Goal: Information Seeking & Learning: Learn about a topic

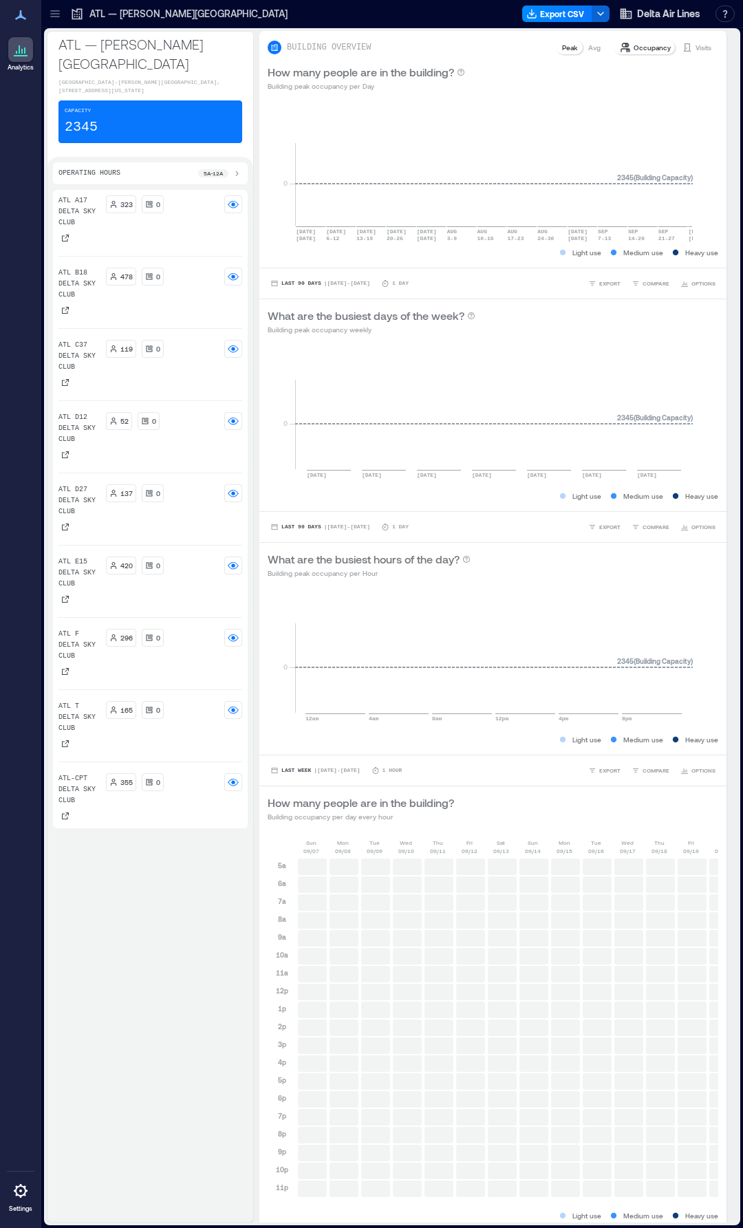
click at [83, 285] on p "ATL B18 Delta Sky Club" at bounding box center [79, 284] width 42 height 33
click at [235, 275] on circle at bounding box center [232, 276] width 3 height 3
drag, startPoint x: 62, startPoint y: 311, endPoint x: 69, endPoint y: 307, distance: 7.7
click at [62, 311] on icon at bounding box center [65, 310] width 7 height 7
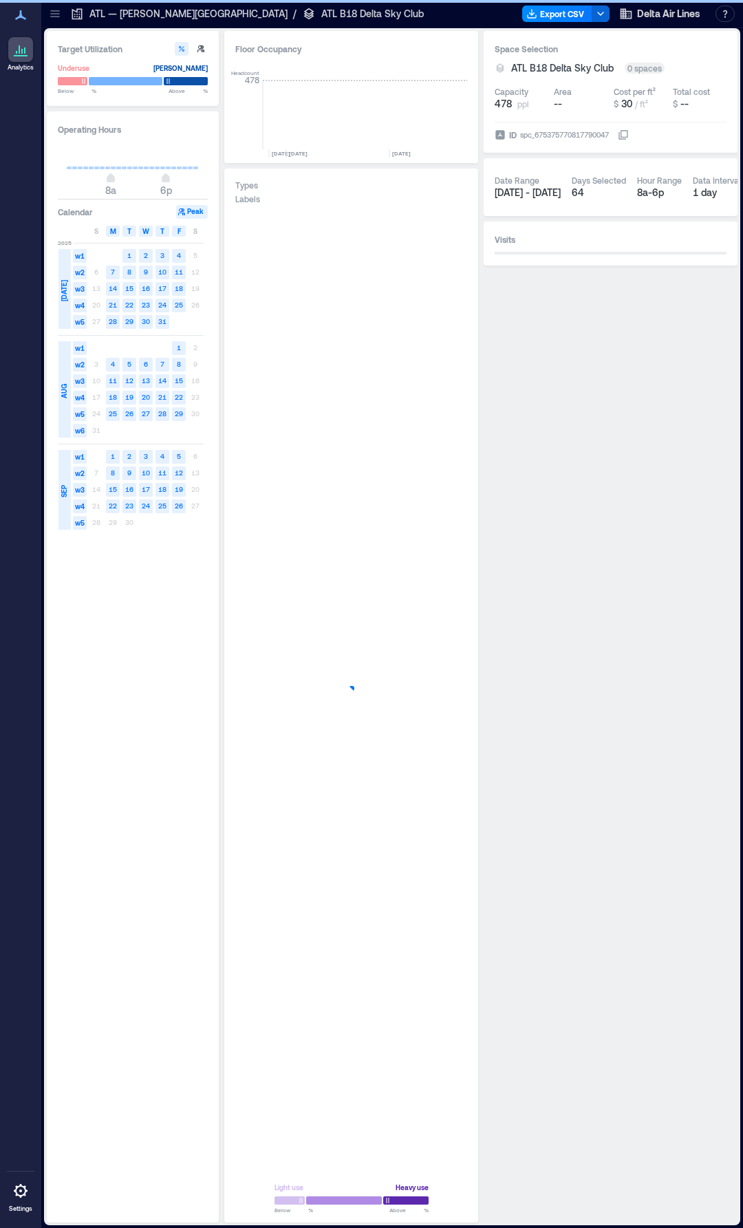
scroll to position [0, 5930]
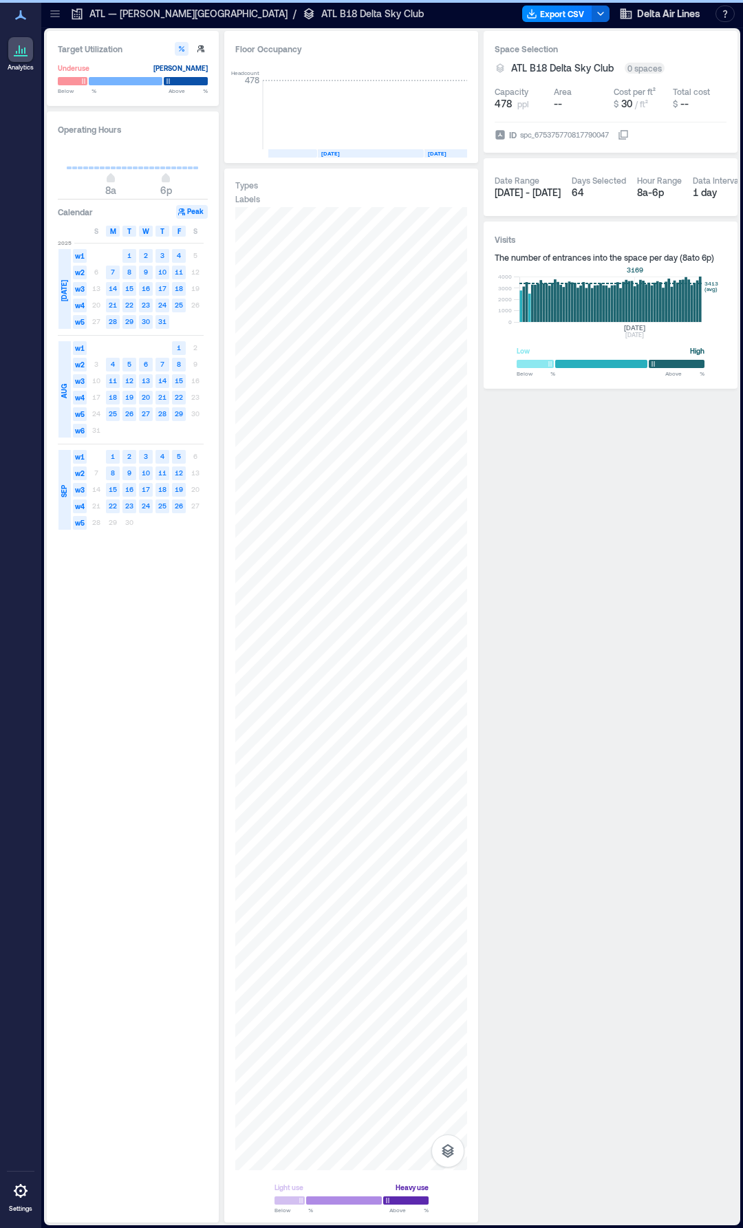
drag, startPoint x: 635, startPoint y: 290, endPoint x: 633, endPoint y: 296, distance: 7.0
click at [633, 296] on rect at bounding box center [610, 298] width 182 height 45
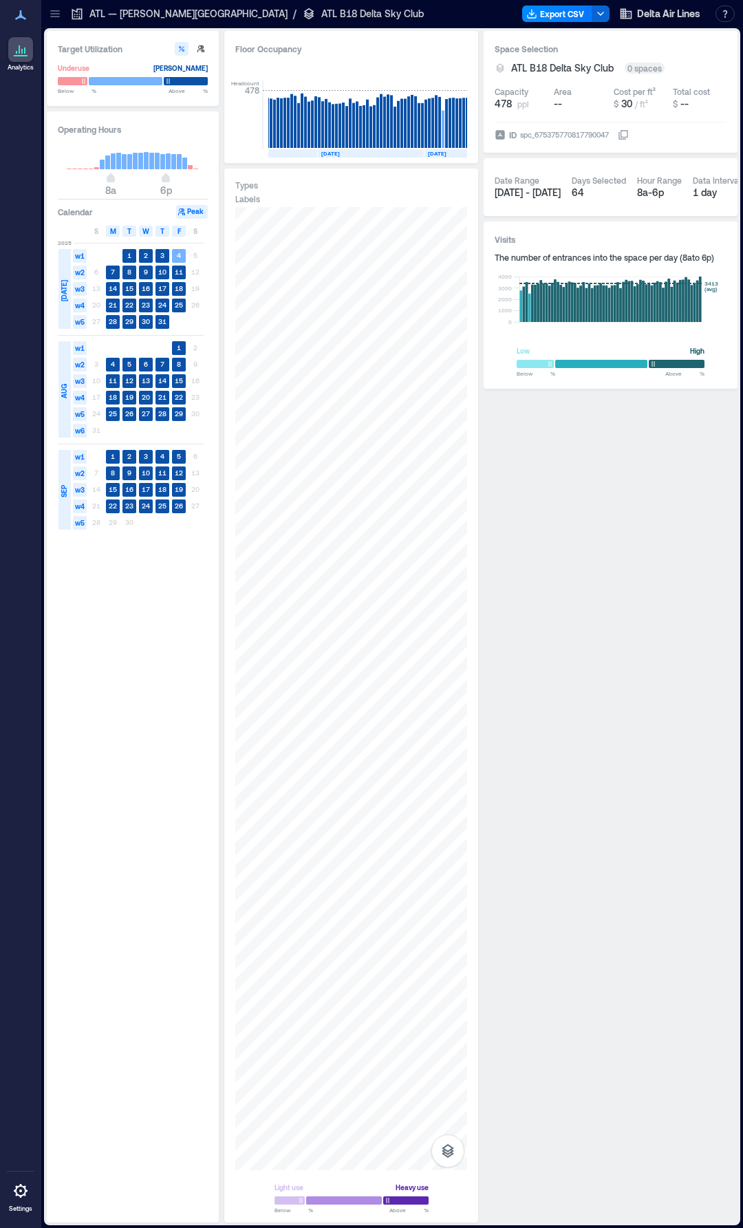
click at [17, 16] on icon at bounding box center [20, 15] width 17 height 17
click at [16, 47] on icon at bounding box center [20, 49] width 17 height 17
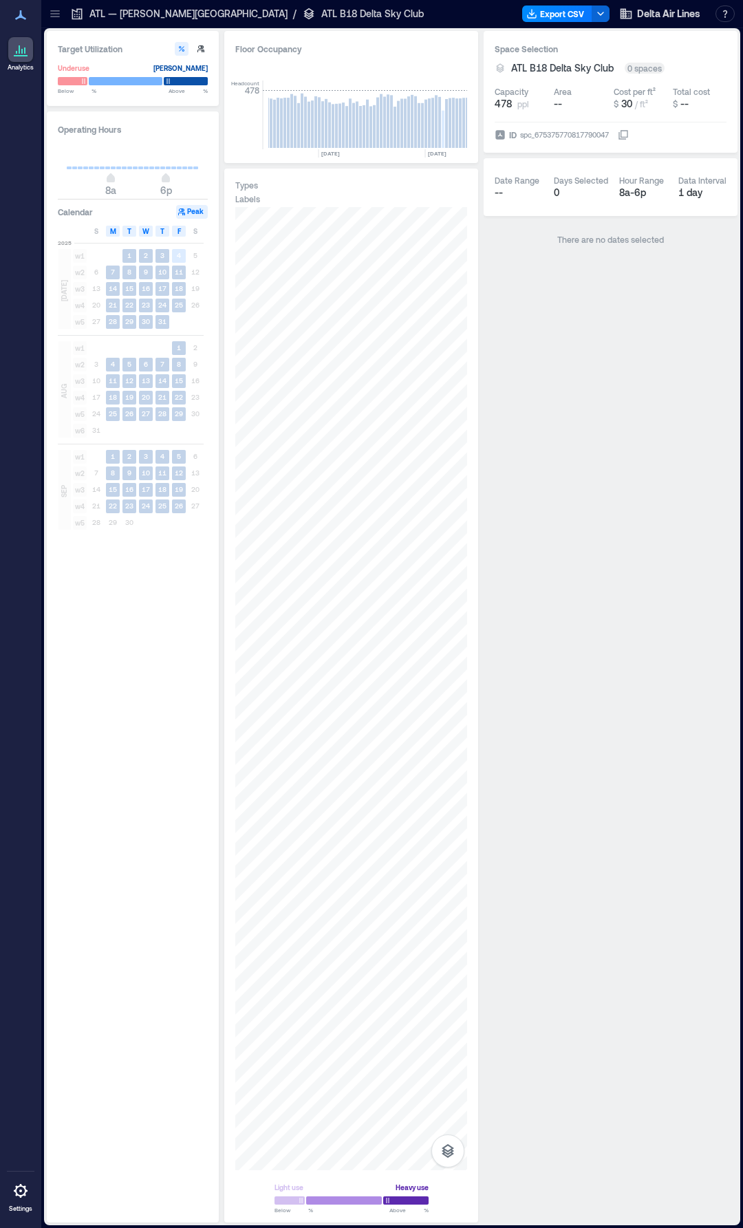
click at [23, 11] on icon at bounding box center [20, 15] width 17 height 17
click at [67, 14] on div "ATL — [PERSON_NAME][GEOGRAPHIC_DATA] / [GEOGRAPHIC_DATA]" at bounding box center [247, 14] width 362 height 22
click at [56, 12] on icon at bounding box center [55, 14] width 14 height 14
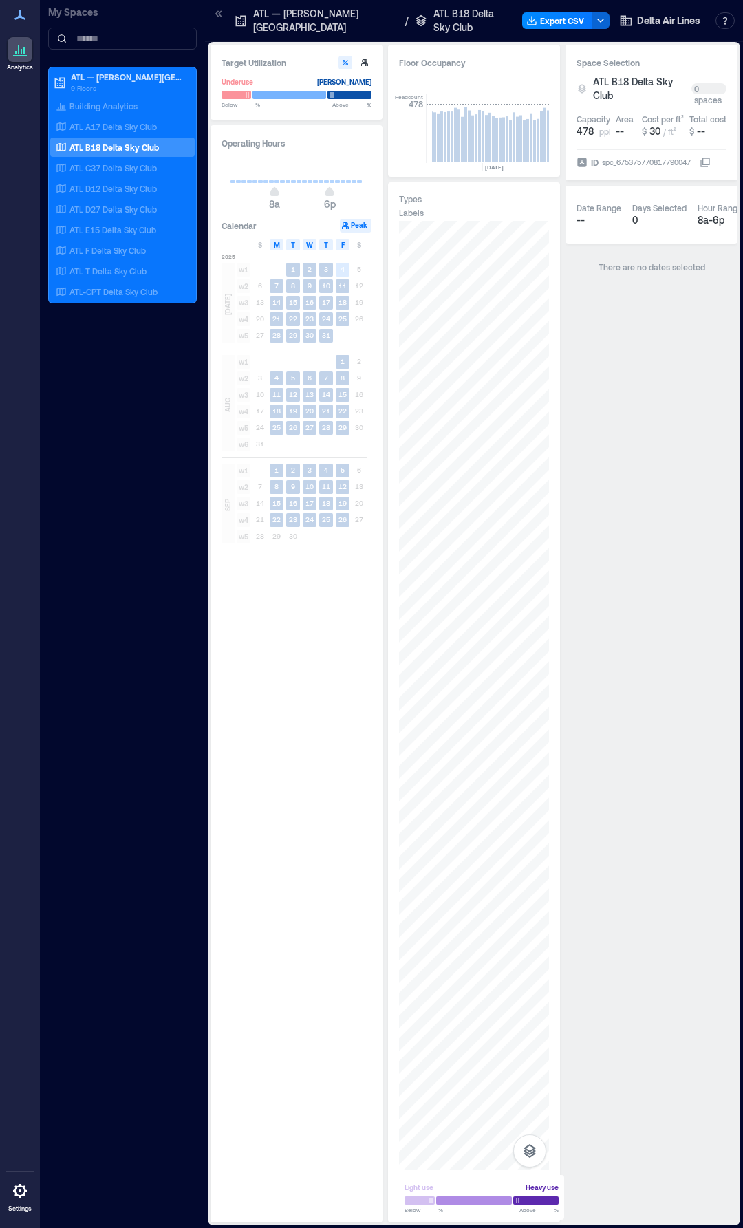
click at [95, 144] on p "ATL B18 Delta Sky Club" at bounding box center [113, 147] width 89 height 11
click at [94, 102] on p "Building Analytics" at bounding box center [103, 105] width 68 height 11
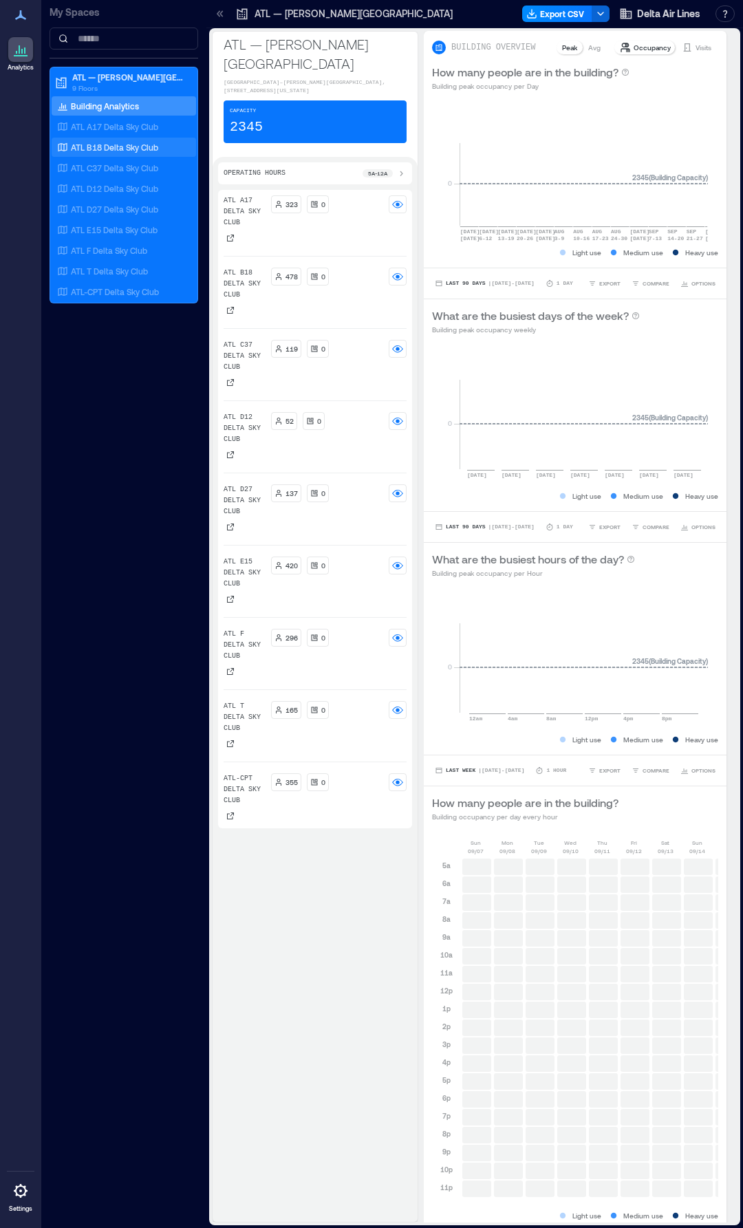
click at [85, 146] on p "ATL B18 Delta Sky Club" at bounding box center [114, 147] width 87 height 11
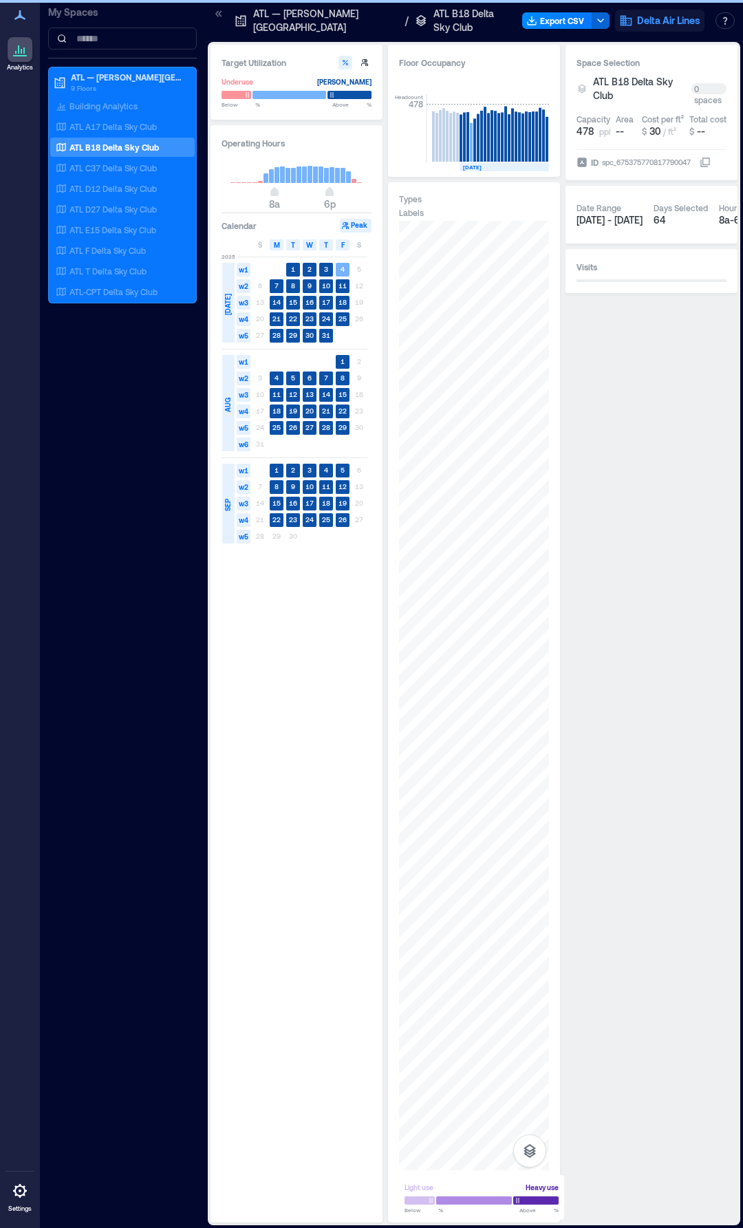
scroll to position [0, 5972]
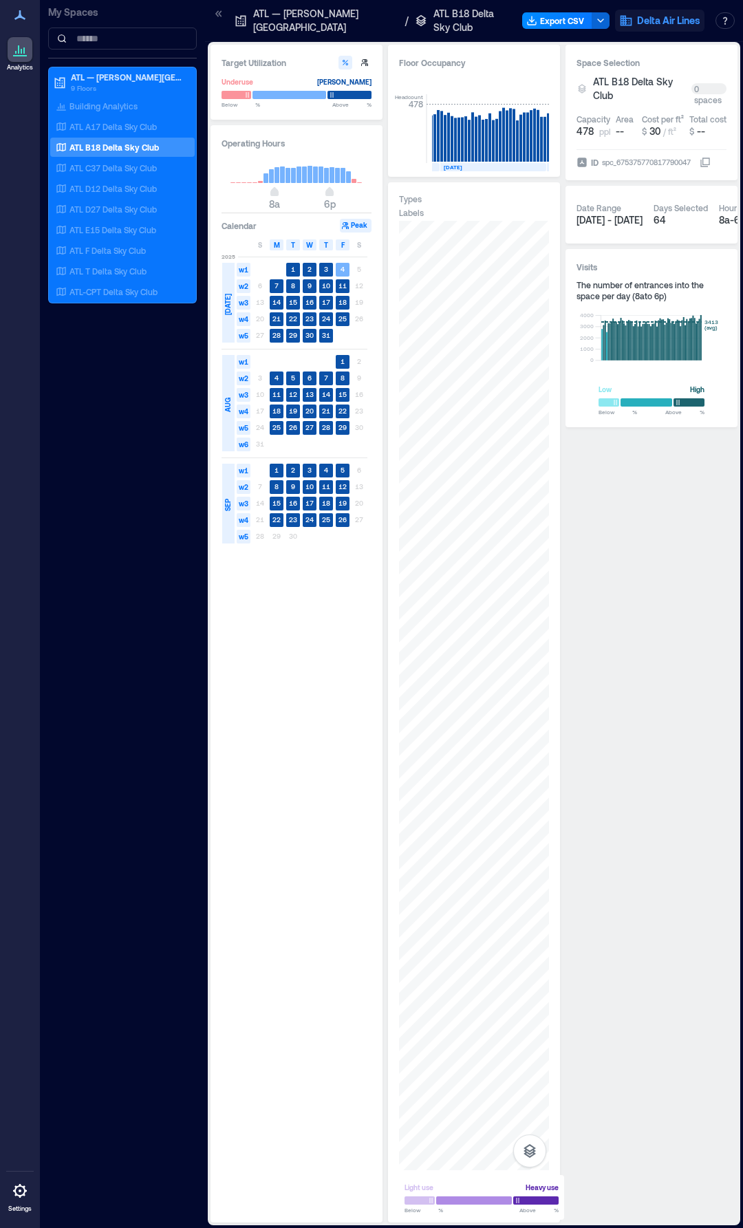
click at [631, 23] on icon "button" at bounding box center [626, 21] width 14 height 14
click at [458, 20] on p "ATL B18 Delta Sky Club" at bounding box center [470, 21] width 74 height 28
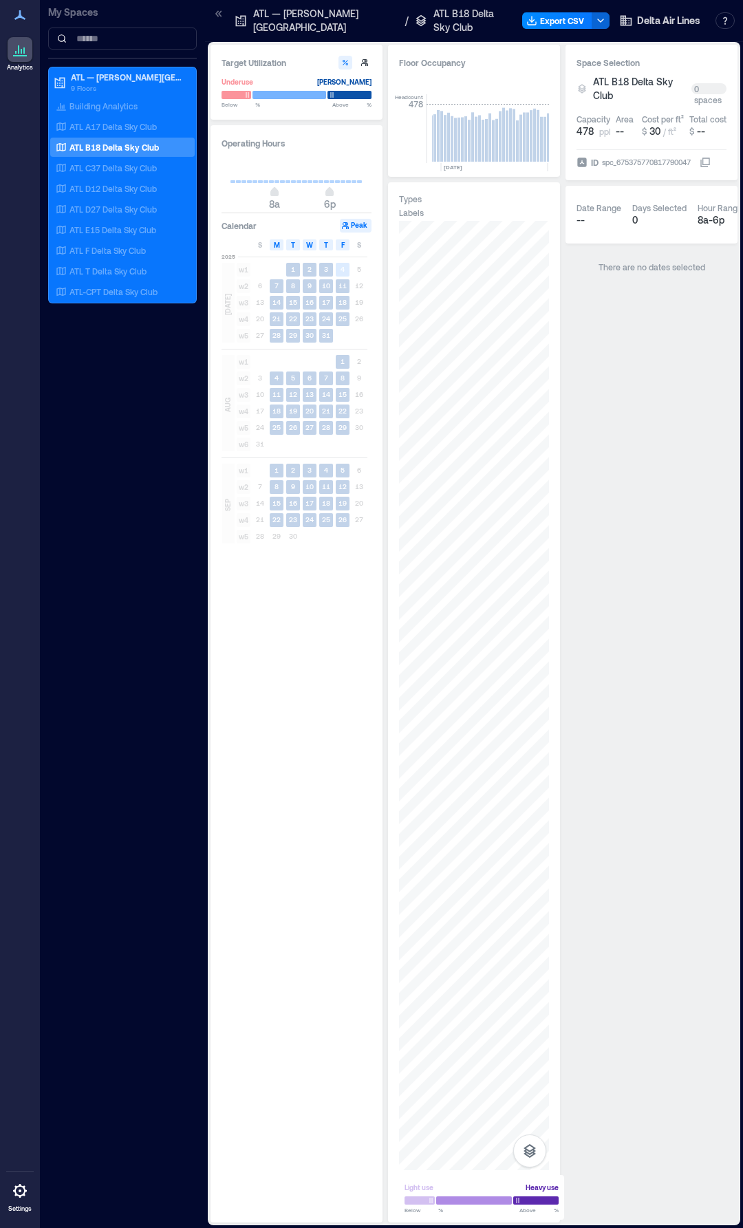
click at [442, 138] on g at bounding box center [435, 128] width 24 height 69
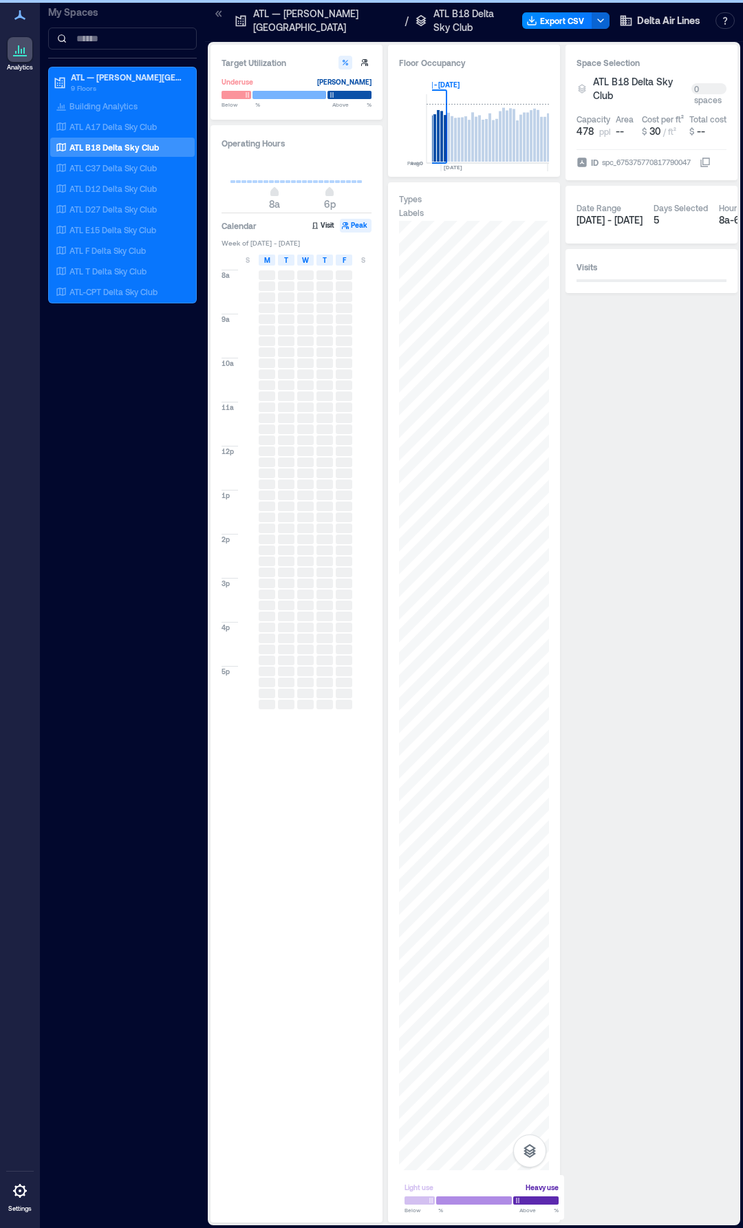
scroll to position [0, 5916]
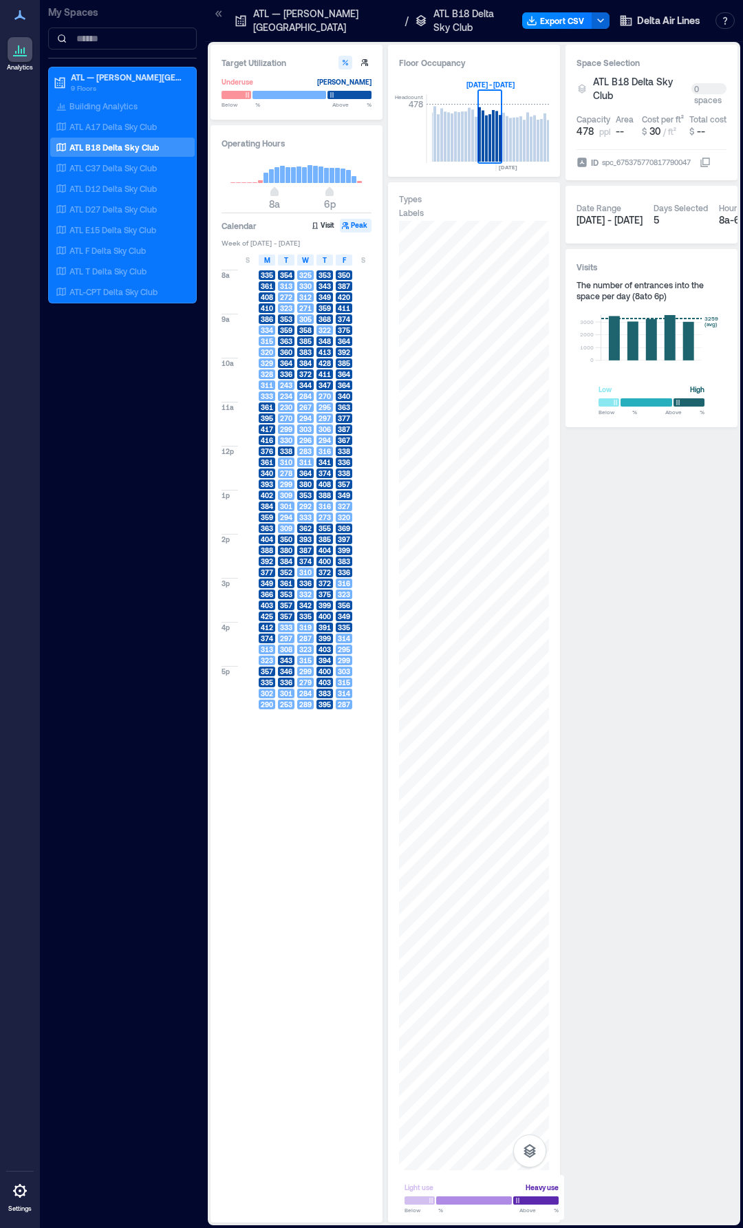
click at [541, 1201] on div at bounding box center [481, 1200] width 154 height 12
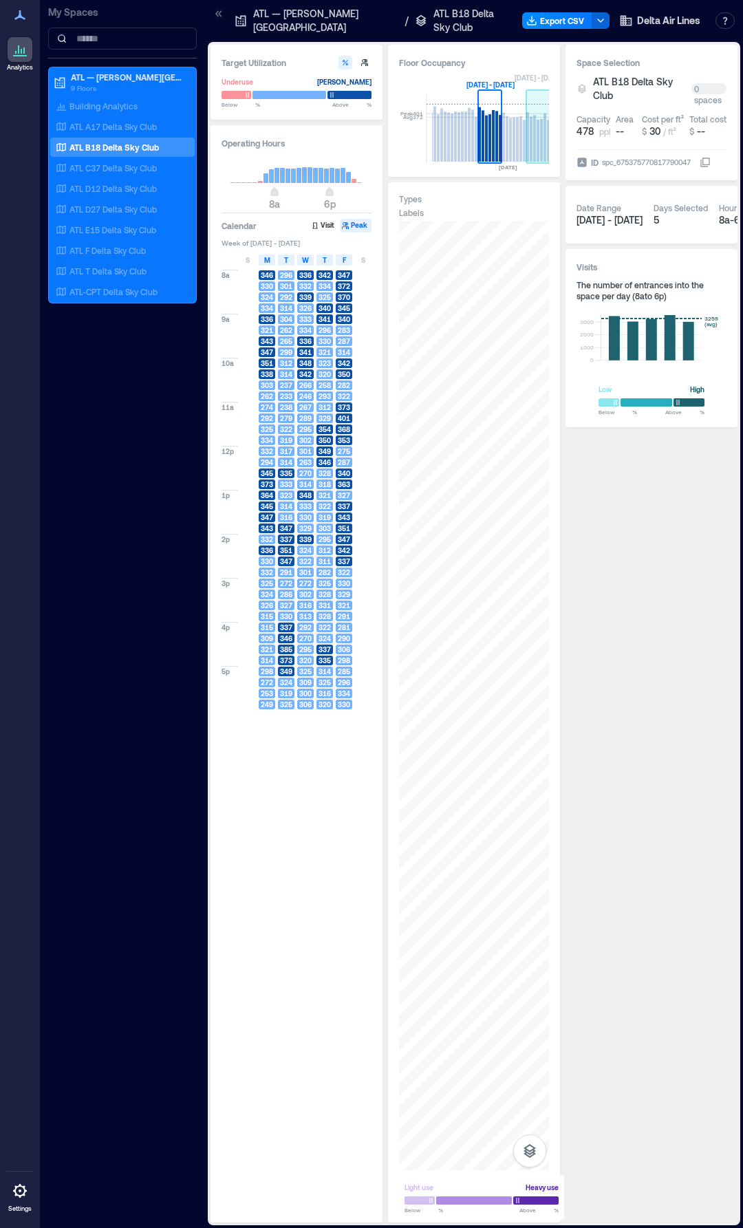
click at [545, 137] on rect at bounding box center [544, 137] width 3 height 48
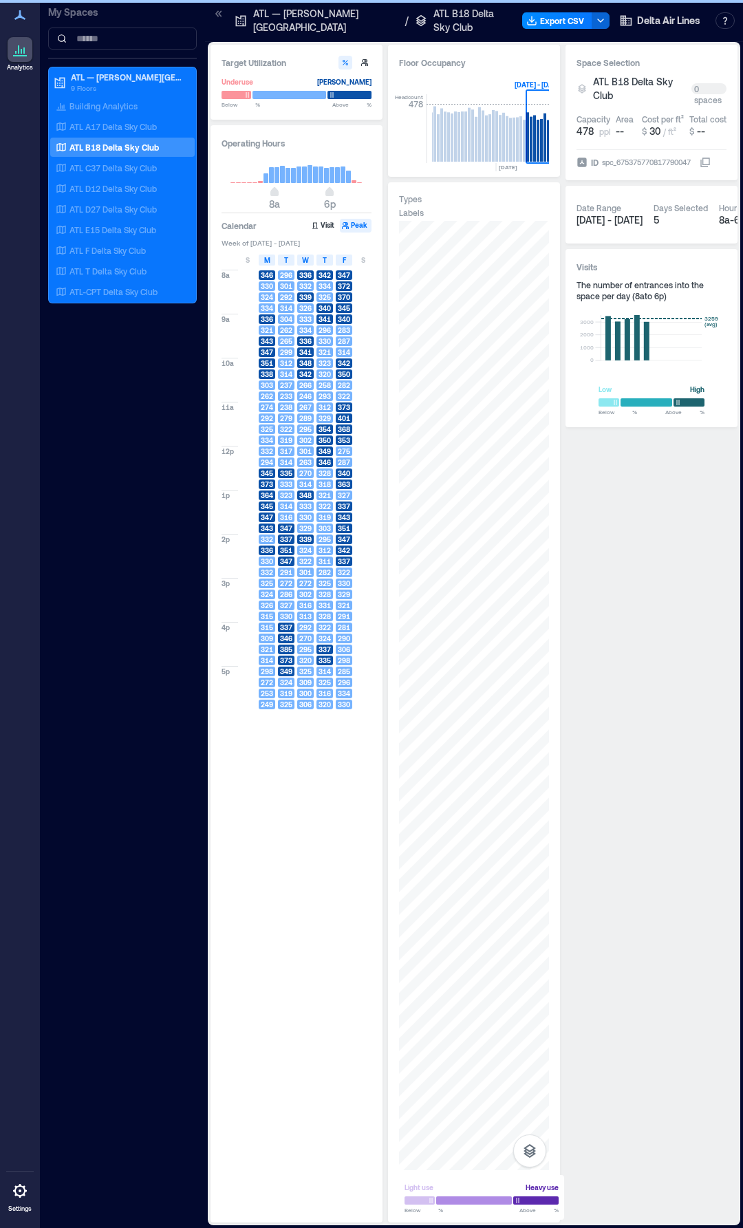
scroll to position [0, 5965]
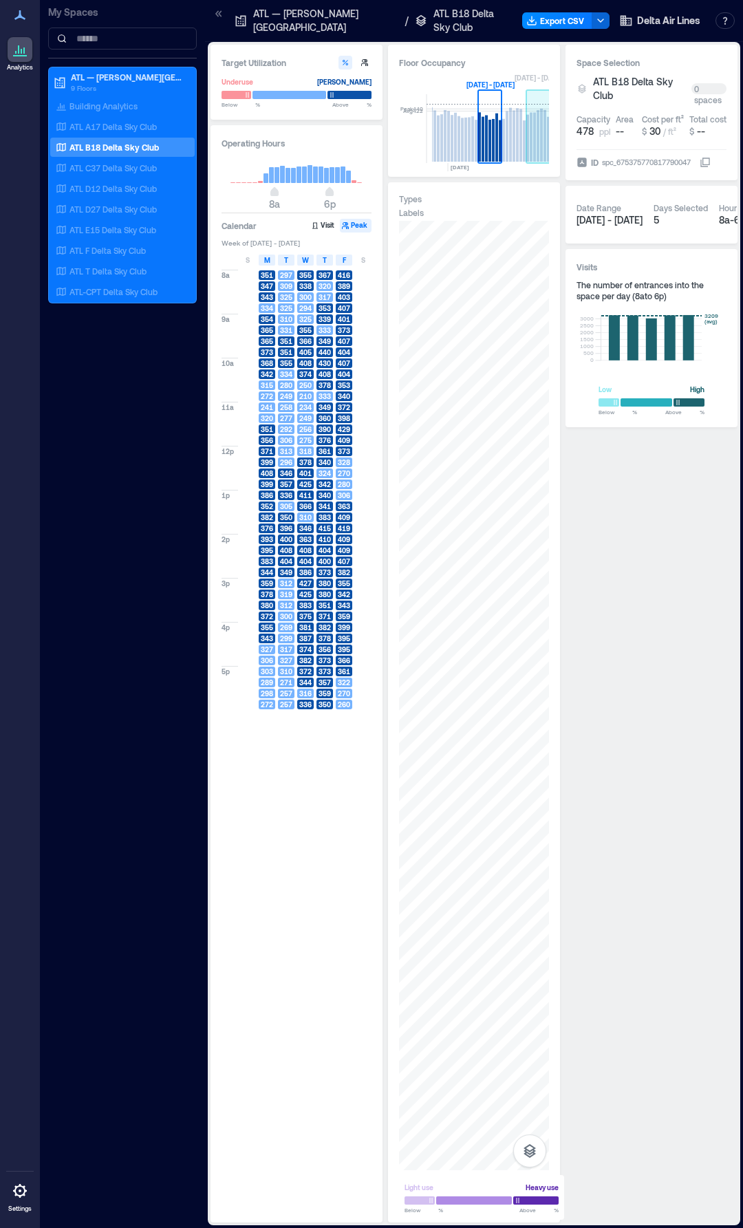
click at [547, 143] on rect at bounding box center [548, 139] width 3 height 45
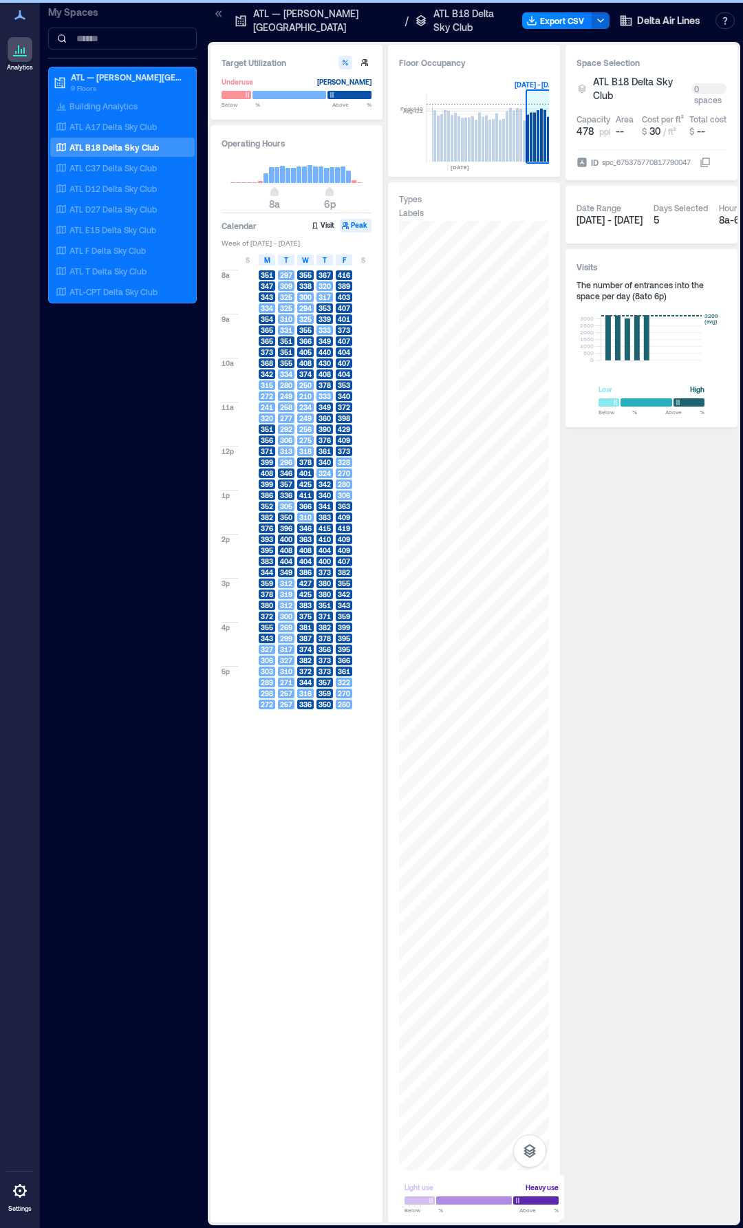
scroll to position [0, 6013]
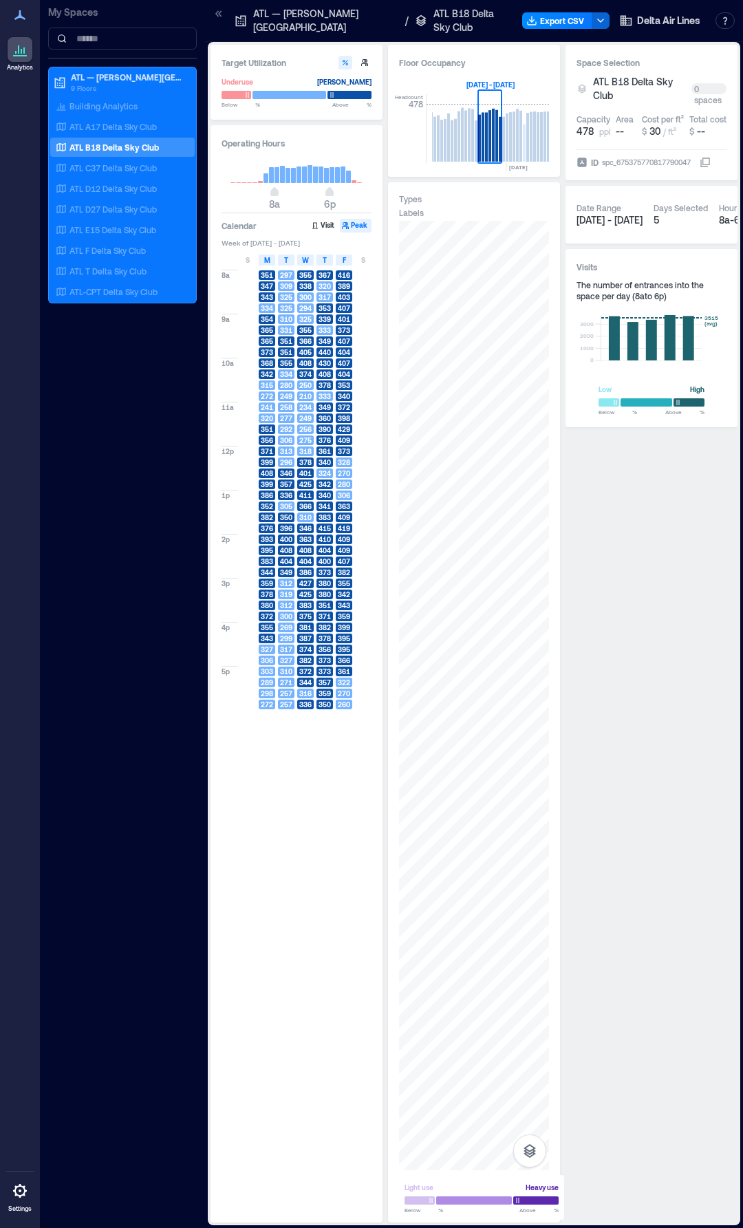
click at [350, 63] on button "button" at bounding box center [345, 63] width 14 height 14
click at [347, 61] on icon "button" at bounding box center [345, 63] width 6 height 6
click at [708, 163] on icon at bounding box center [706, 161] width 8 height 8
click at [527, 1162] on button "button" at bounding box center [529, 1150] width 33 height 33
click at [529, 1120] on p "Spaces" at bounding box center [529, 1123] width 23 height 8
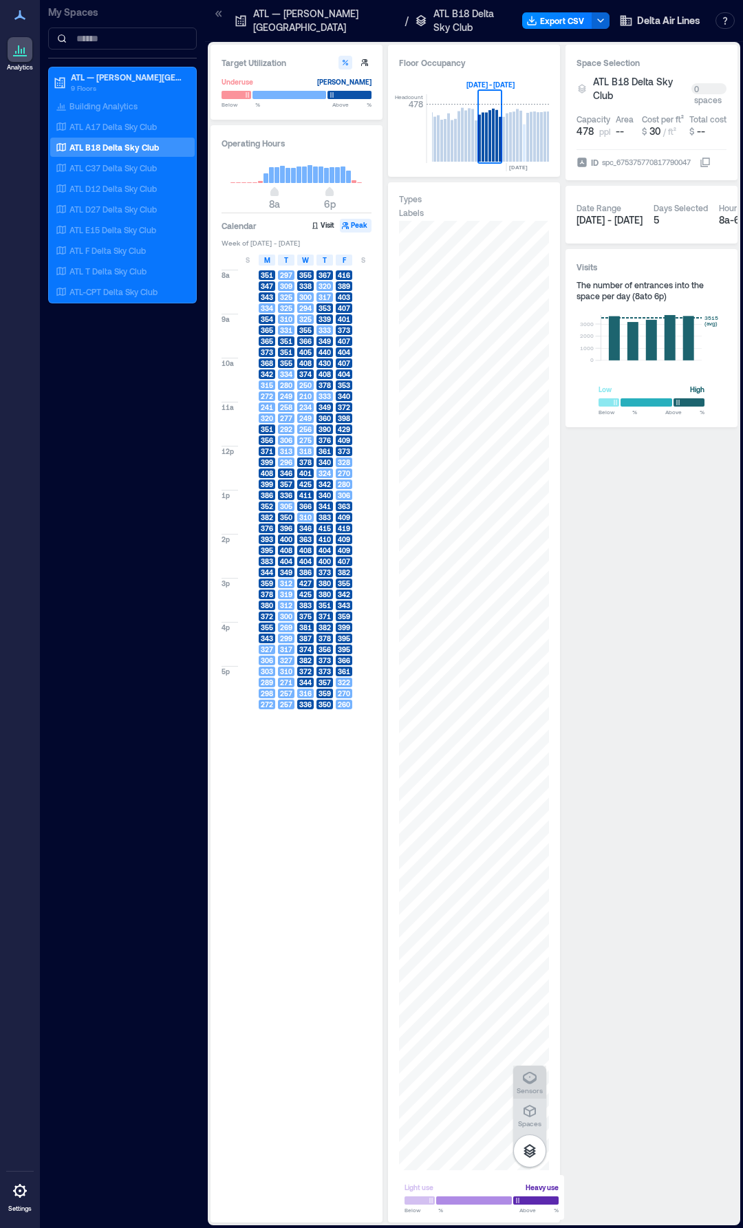
click at [532, 1082] on icon "button" at bounding box center [530, 1077] width 14 height 12
